Goal: Find specific page/section

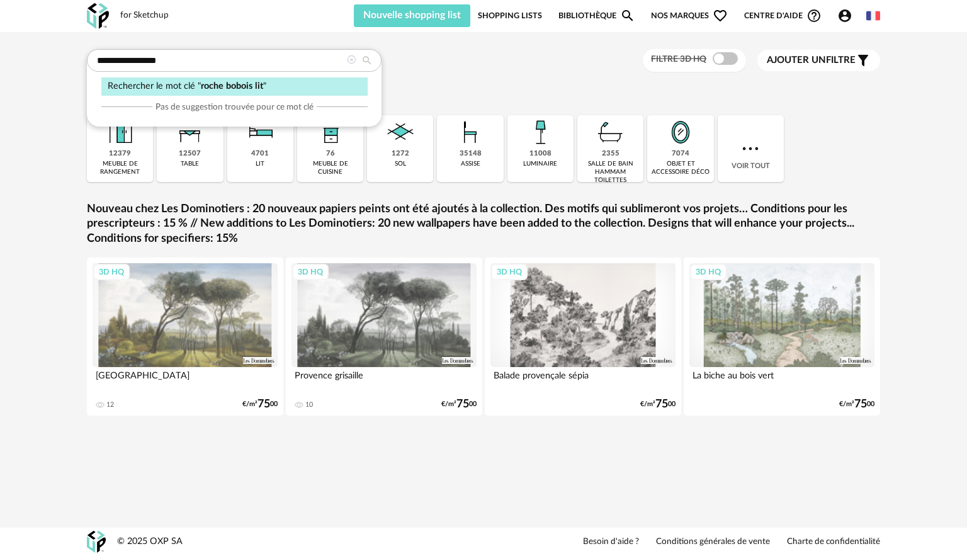
type input "**********"
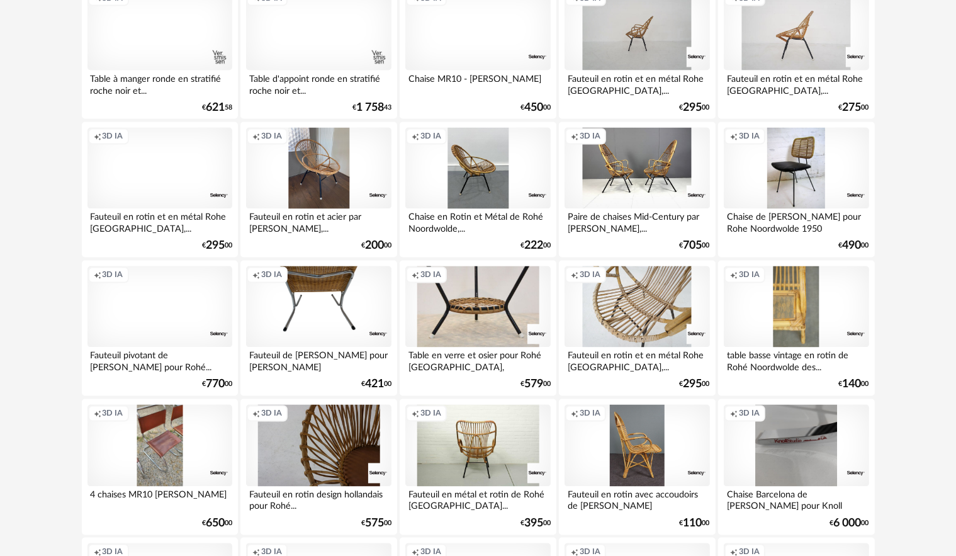
scroll to position [2392, 0]
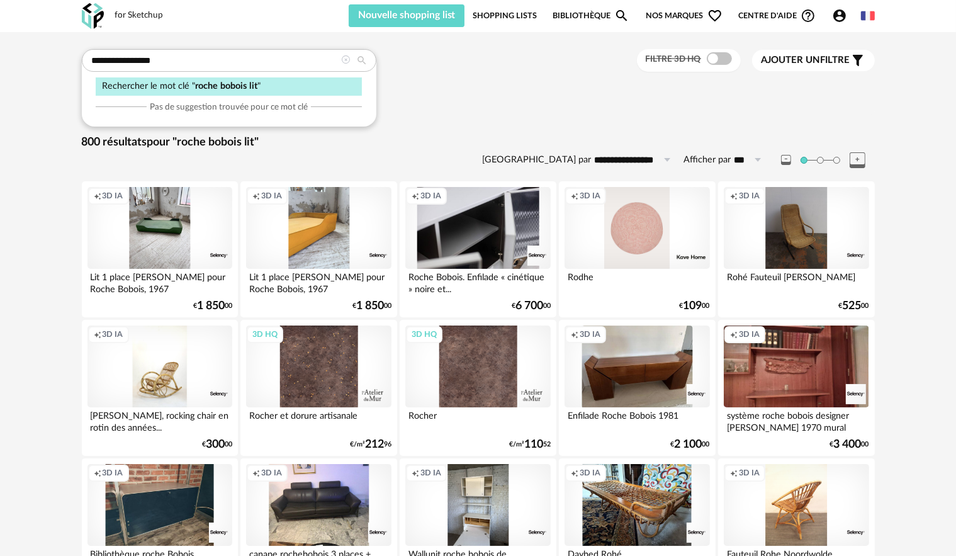
drag, startPoint x: 0, startPoint y: 0, endPoint x: 0, endPoint y: 53, distance: 52.9
type input "**********"
